Goal: Task Accomplishment & Management: Use online tool/utility

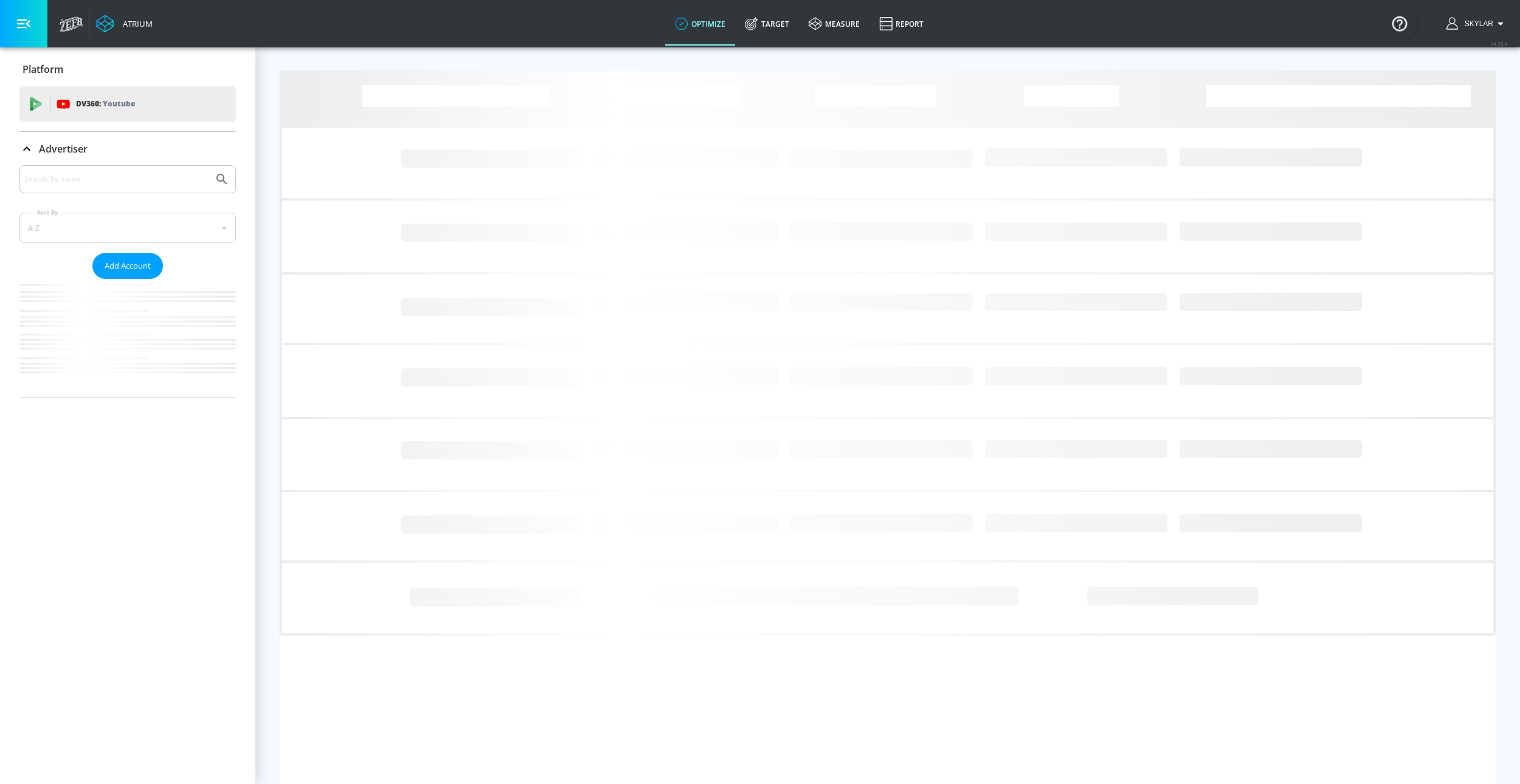
click at [126, 167] on div at bounding box center [128, 179] width 216 height 28
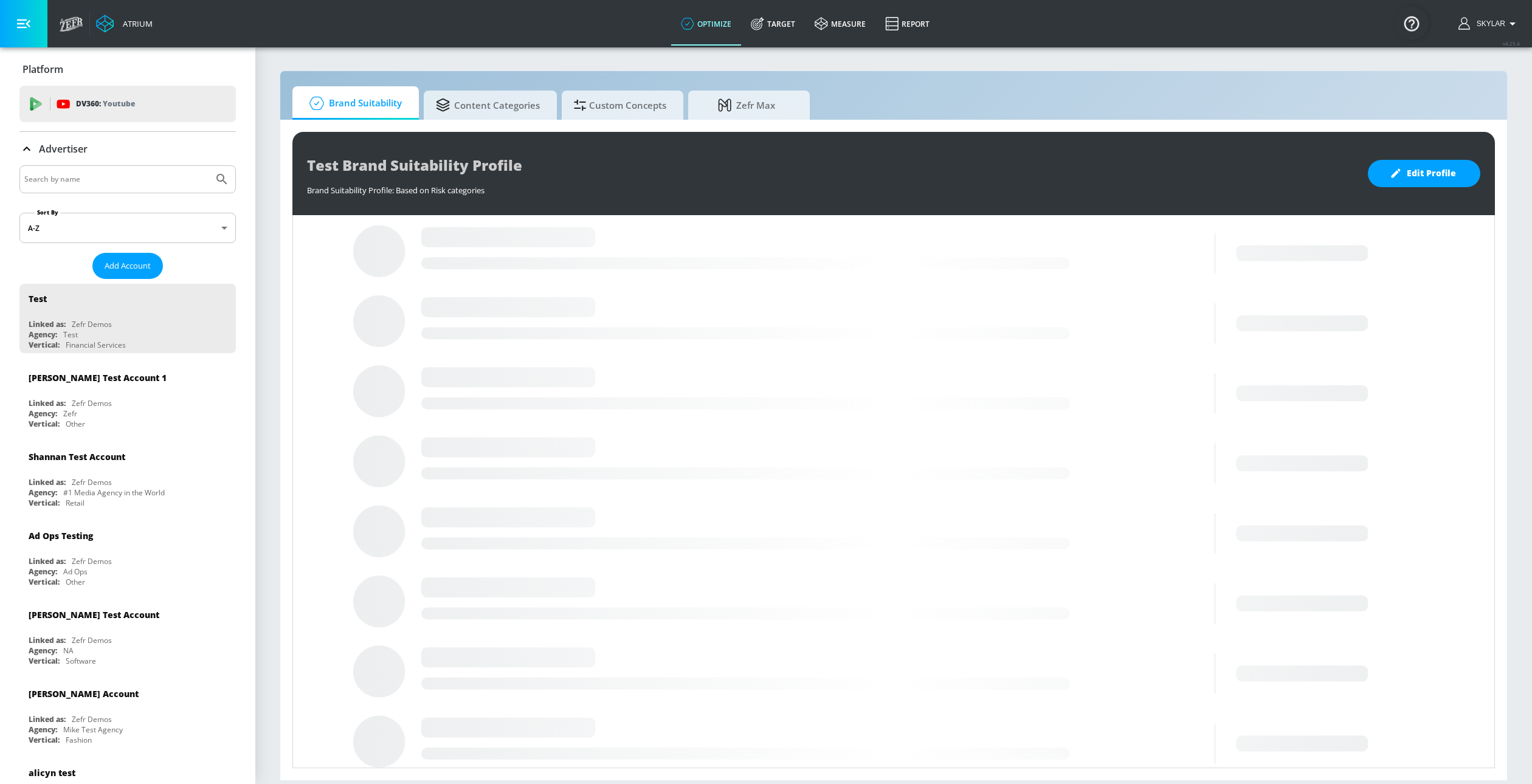
click at [114, 180] on input "Search by name" at bounding box center [116, 179] width 184 height 16
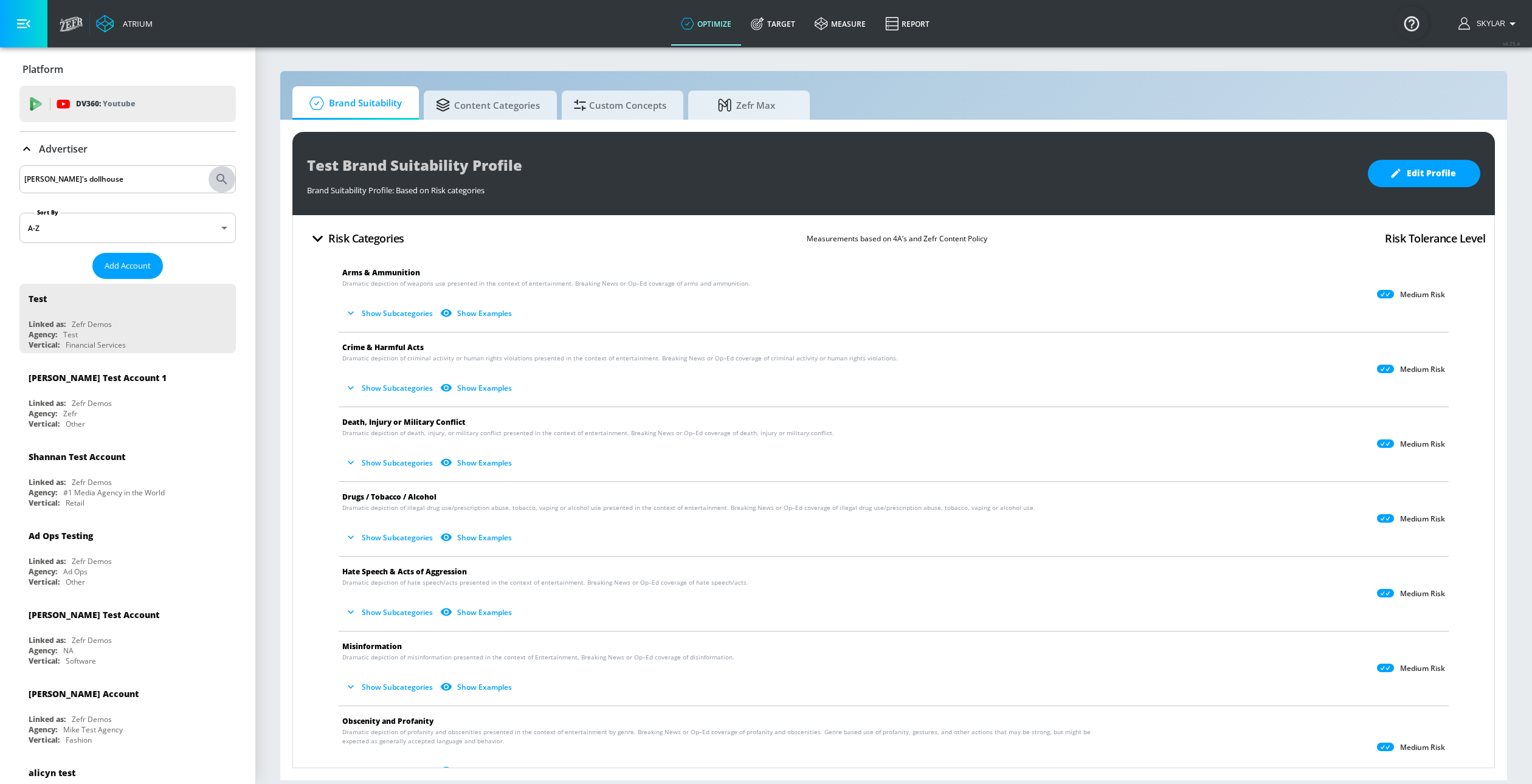
click at [215, 176] on icon "Submit Search" at bounding box center [222, 179] width 15 height 15
drag, startPoint x: 126, startPoint y: 175, endPoint x: -33, endPoint y: 170, distance: 159.1
click at [0, 170] on html "Atrium optimize Target measure Report optimize Target measure Report v 4.25.4 S…" at bounding box center [766, 392] width 1532 height 784
type input "universal"
click at [217, 182] on button "Submit Search" at bounding box center [222, 179] width 27 height 27
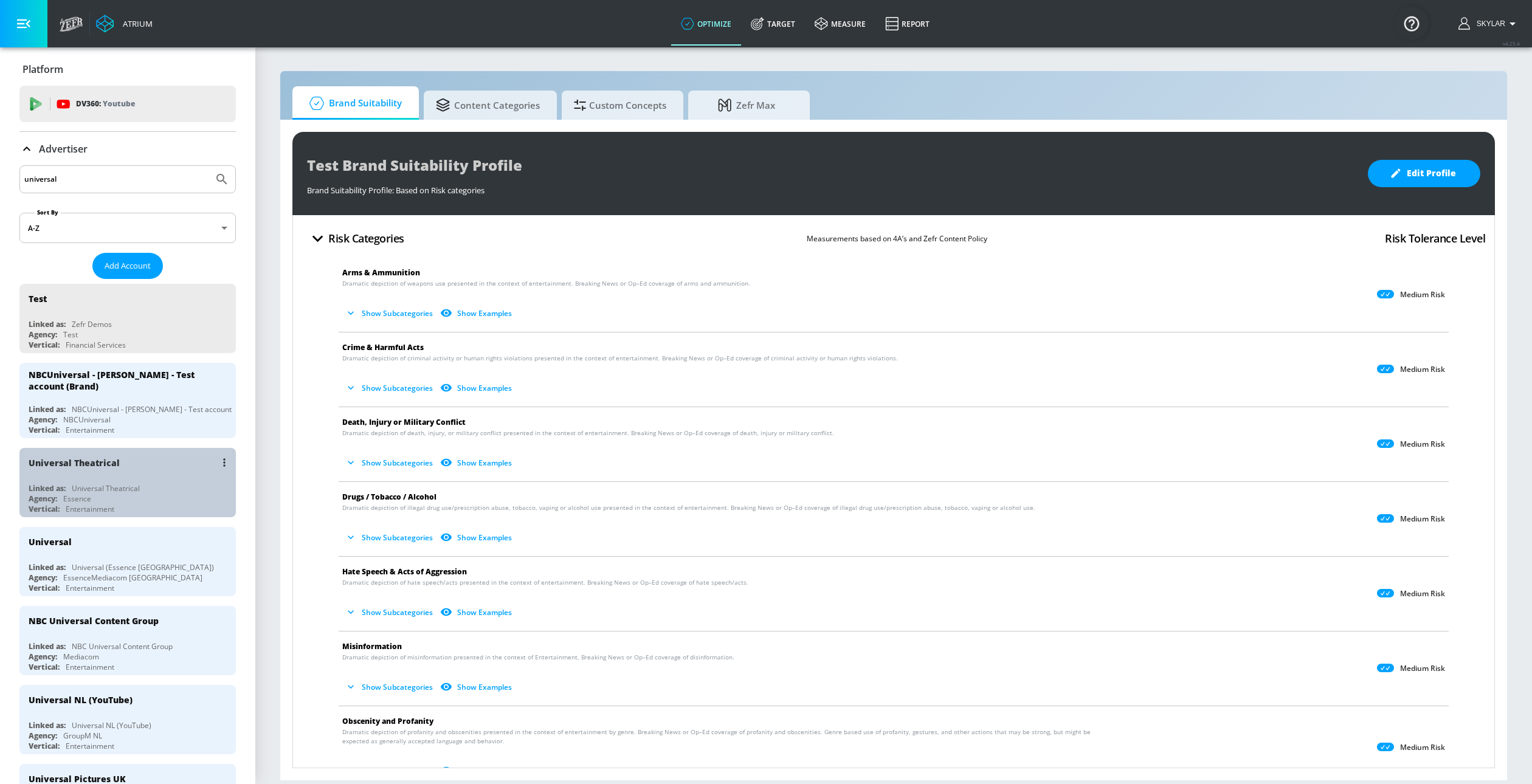
click at [150, 496] on div "Agency: Essence" at bounding box center [131, 498] width 204 height 10
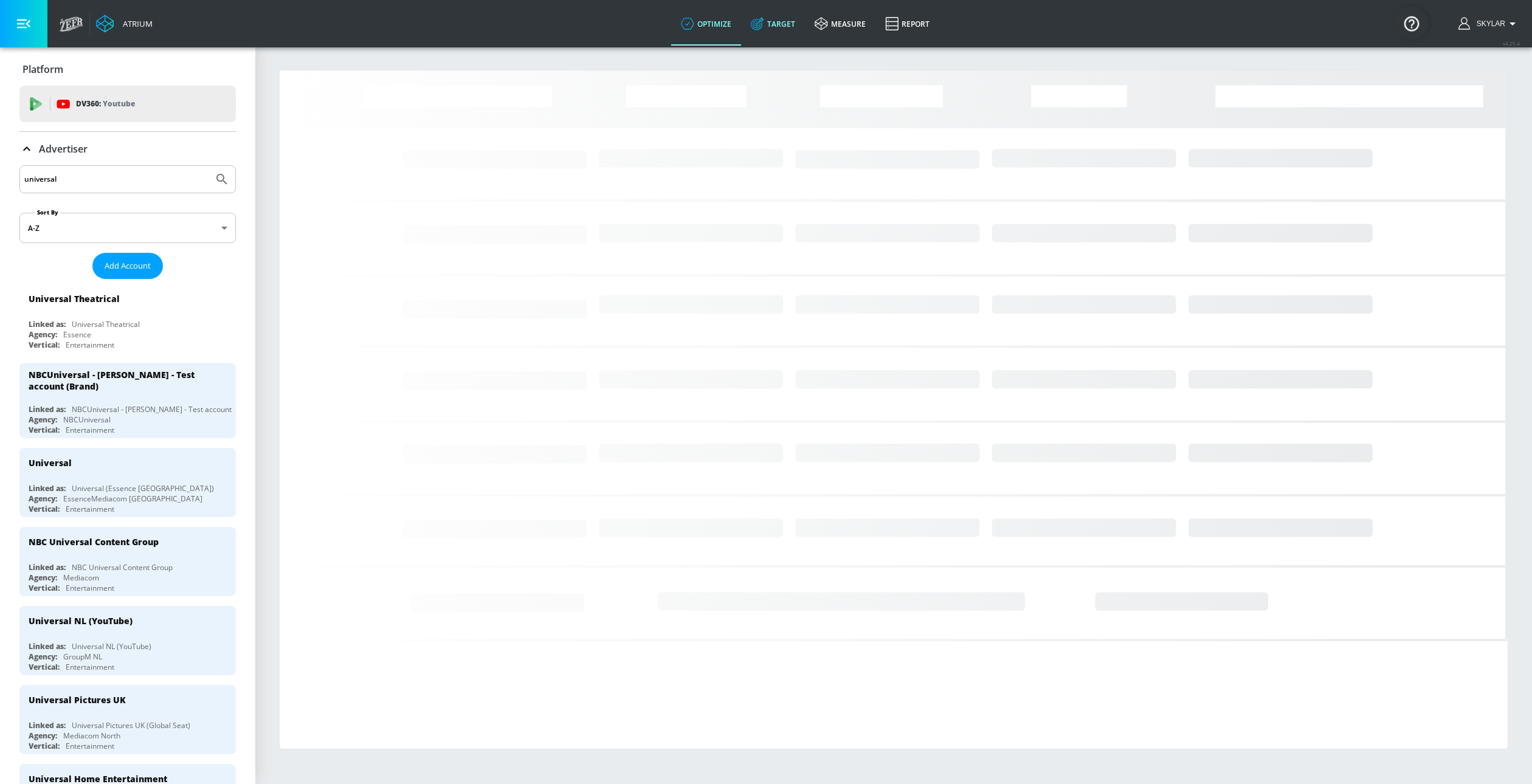
click at [772, 24] on link "Target" at bounding box center [773, 24] width 64 height 44
click at [31, 151] on icon at bounding box center [27, 149] width 15 height 15
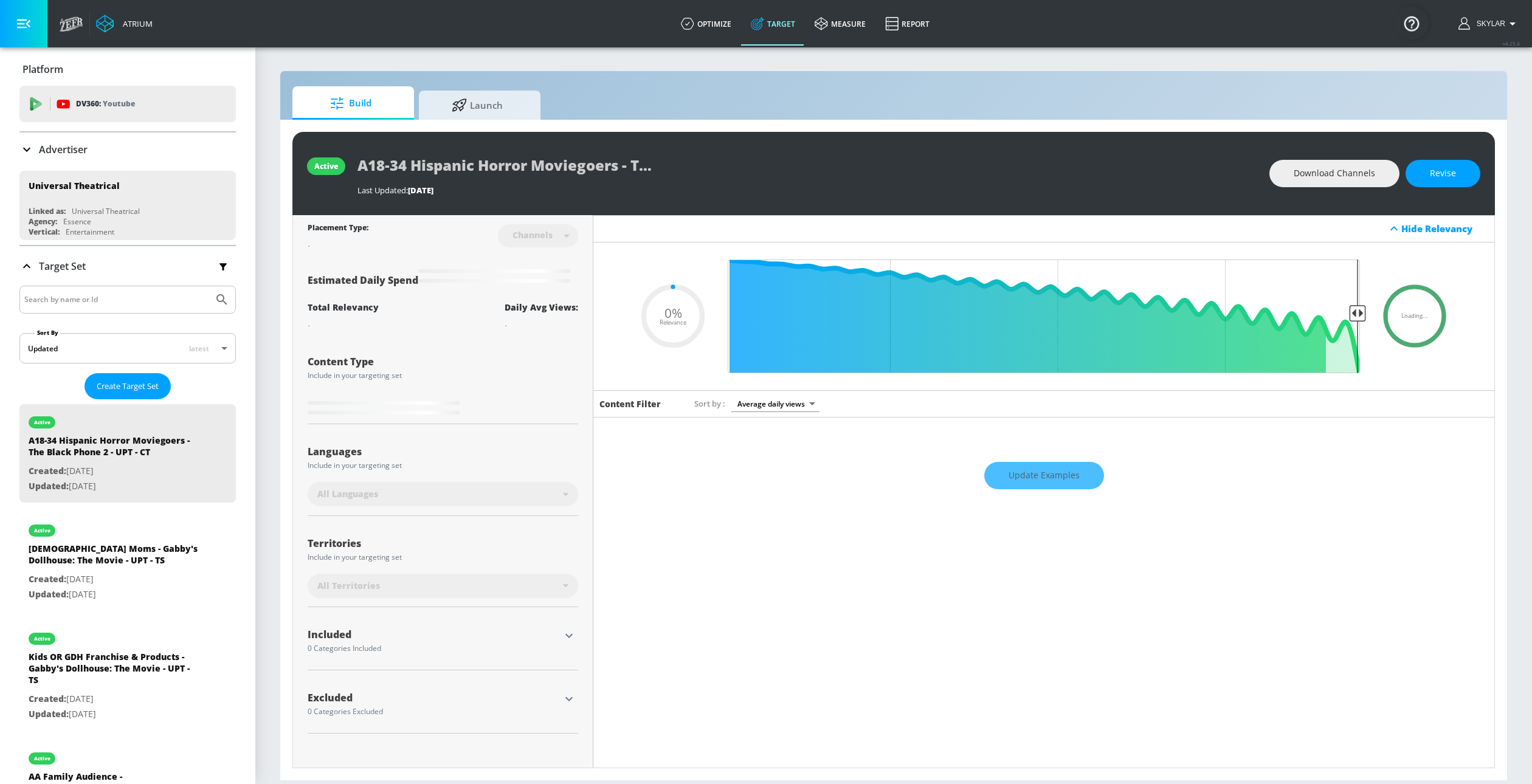
type input "0.05"
click at [691, 31] on link "optimize" at bounding box center [706, 24] width 70 height 44
